Goal: Check status

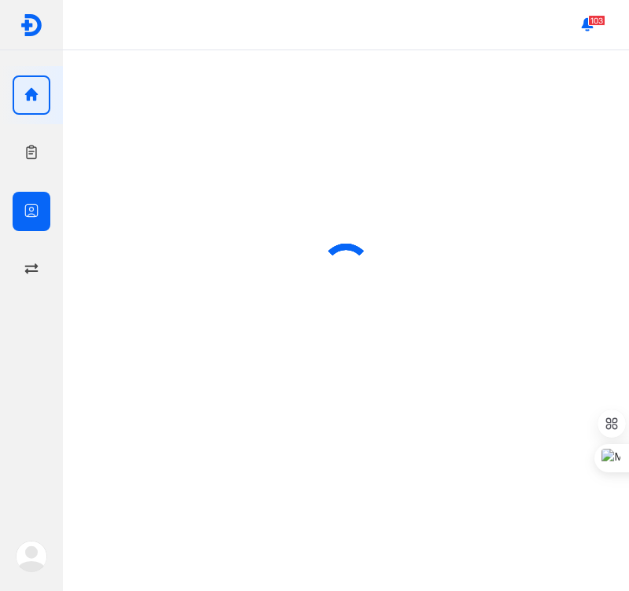
click at [22, 215] on div at bounding box center [32, 211] width 38 height 39
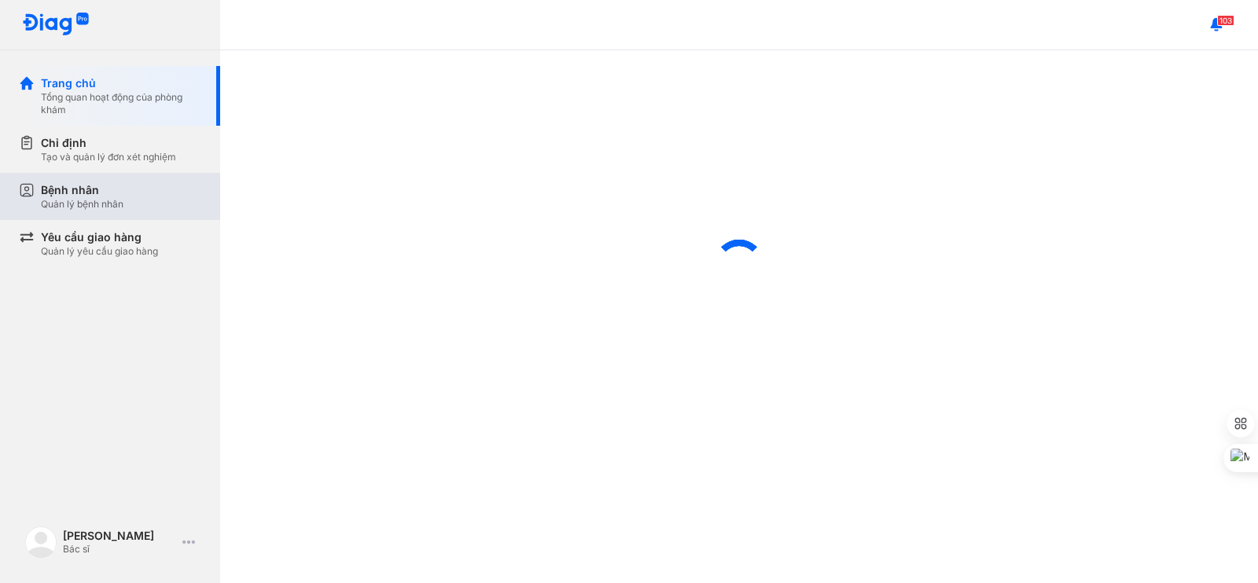
click at [94, 191] on div "Bệnh nhân" at bounding box center [82, 190] width 83 height 16
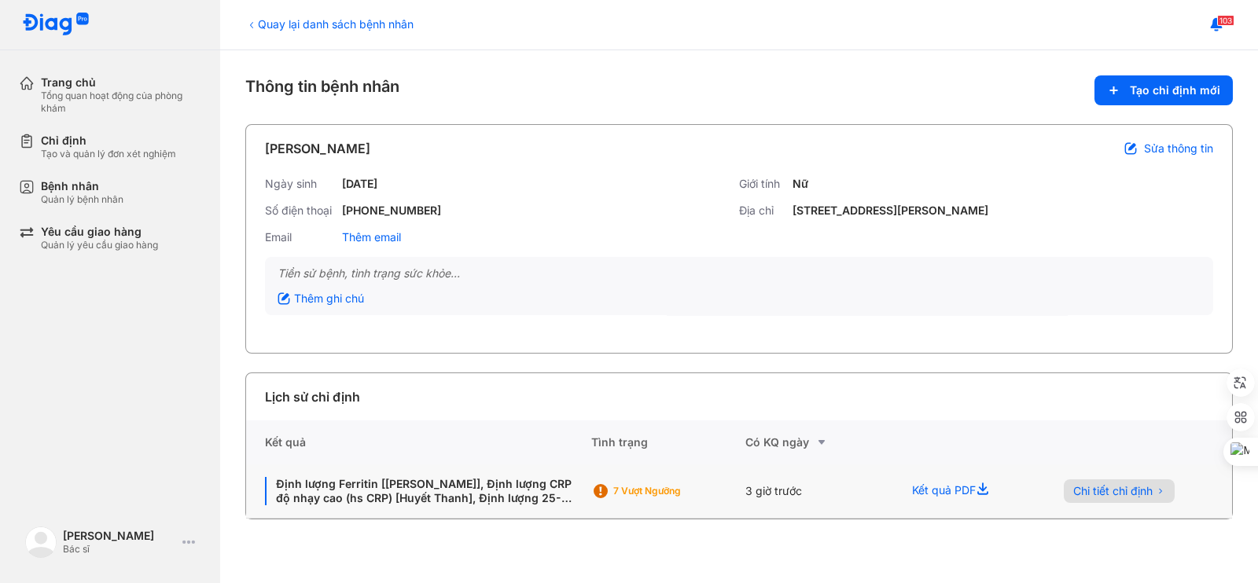
click at [1116, 501] on button "Chi tiết chỉ định" at bounding box center [1119, 492] width 111 height 24
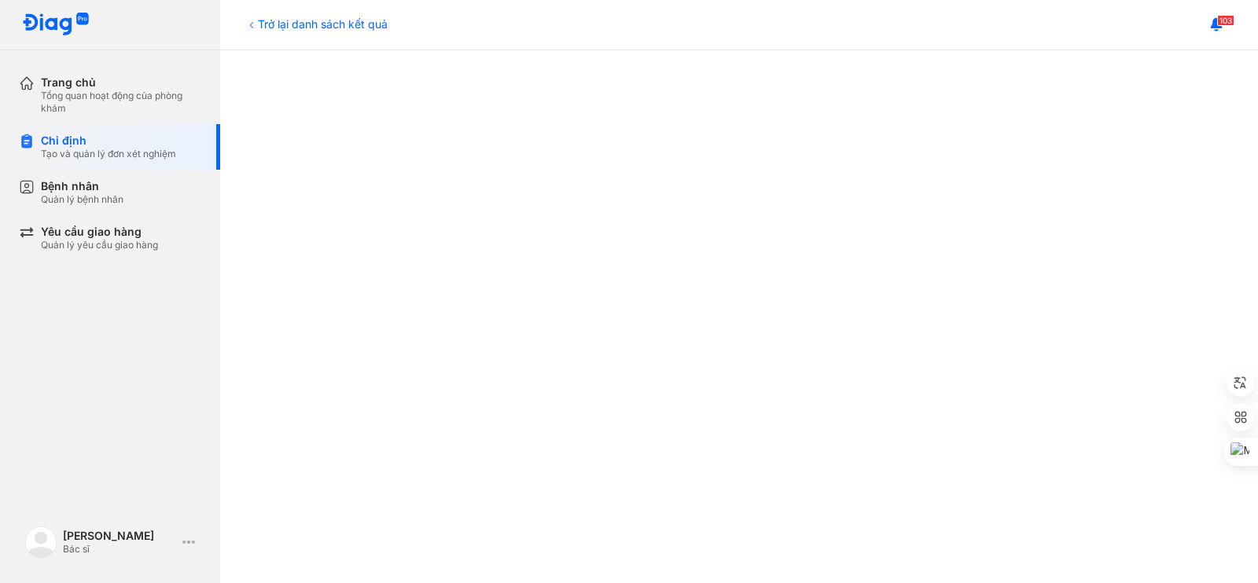
scroll to position [327, 0]
